Goal: Task Accomplishment & Management: Use online tool/utility

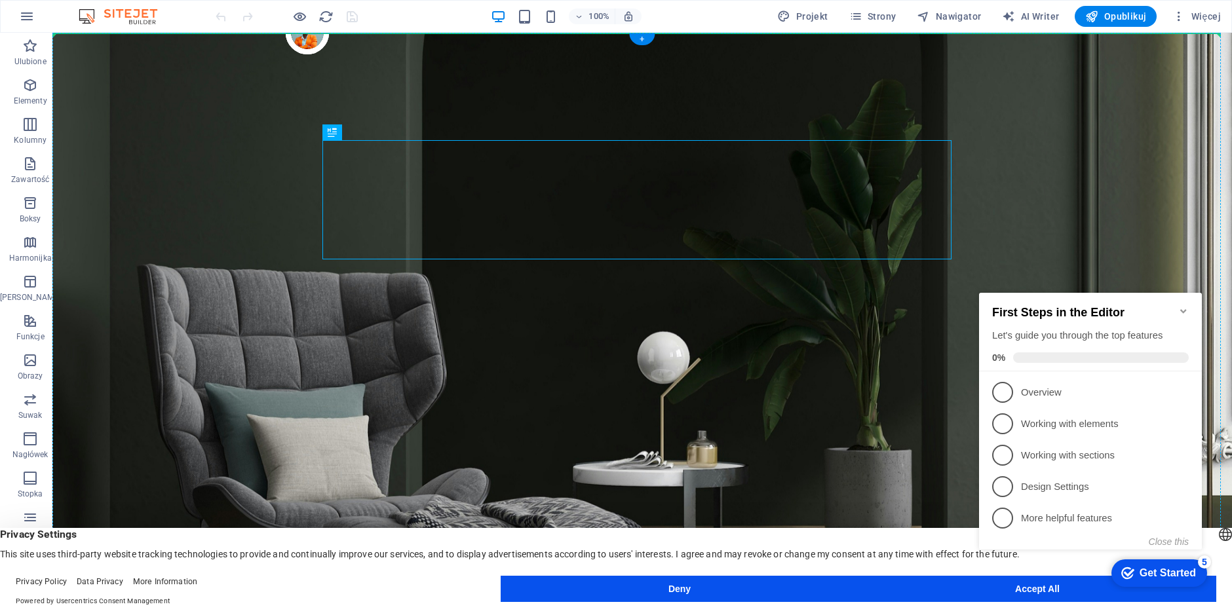
drag, startPoint x: 383, startPoint y: 168, endPoint x: 436, endPoint y: 176, distance: 53.7
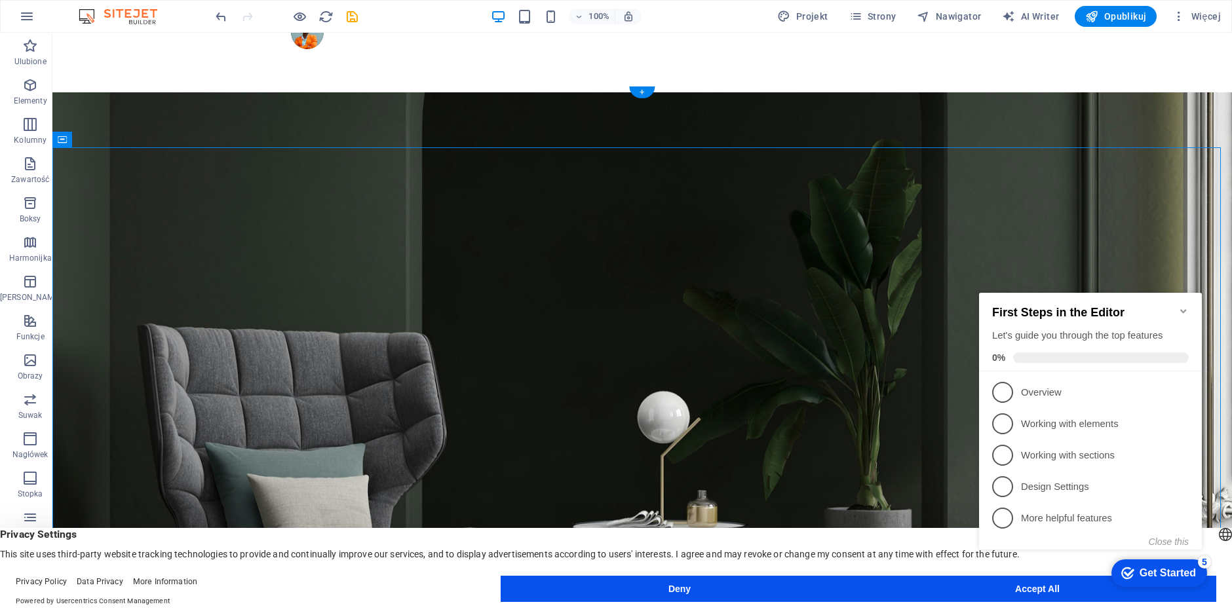
drag, startPoint x: 451, startPoint y: 179, endPoint x: 448, endPoint y: 212, distance: 32.9
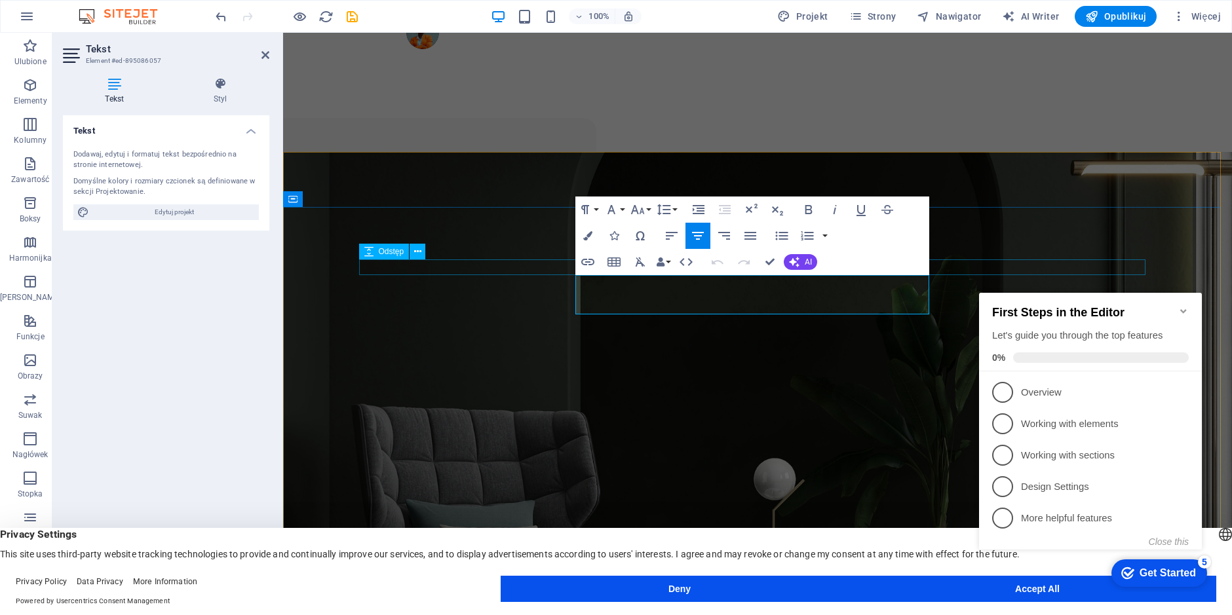
drag, startPoint x: 860, startPoint y: 307, endPoint x: 417, endPoint y: 263, distance: 445.0
